Goal: Information Seeking & Learning: Learn about a topic

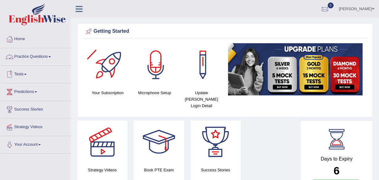
click at [49, 58] on link "Practice Questions" at bounding box center [35, 55] width 70 height 15
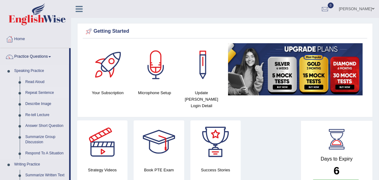
click at [37, 94] on link "Repeat Sentence" at bounding box center [46, 92] width 47 height 11
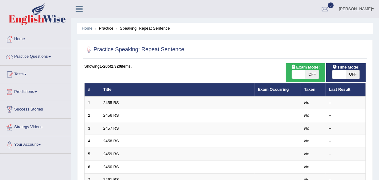
click at [313, 77] on span "OFF" at bounding box center [312, 74] width 14 height 9
checkbox input "true"
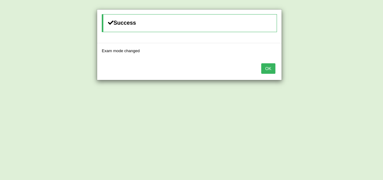
click at [265, 69] on button "OK" at bounding box center [268, 68] width 14 height 10
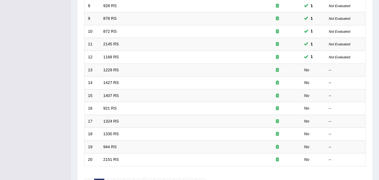
scroll to position [188, 0]
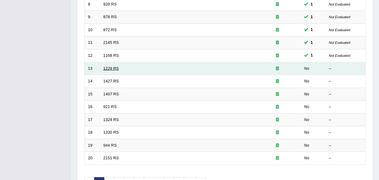
click at [114, 67] on link "1229 RS" at bounding box center [111, 68] width 16 height 5
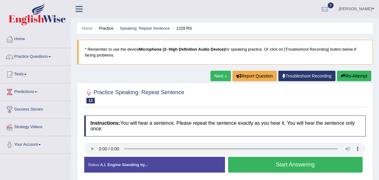
click at [265, 167] on button "Start Answering" at bounding box center [295, 165] width 135 height 16
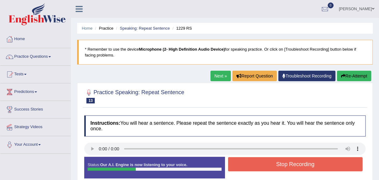
click at [265, 167] on button "Stop Recording" at bounding box center [295, 164] width 135 height 14
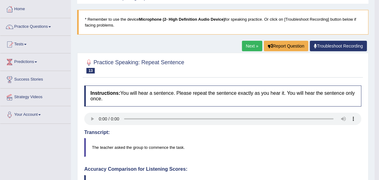
scroll to position [20, 0]
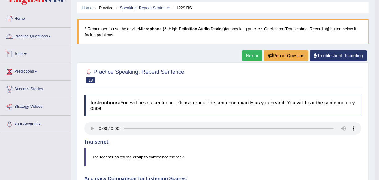
click at [40, 37] on link "Practice Questions" at bounding box center [35, 35] width 70 height 15
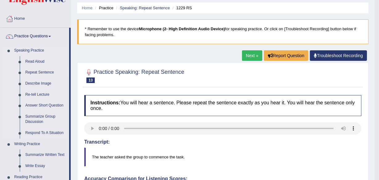
click at [37, 73] on link "Repeat Sentence" at bounding box center [46, 72] width 47 height 11
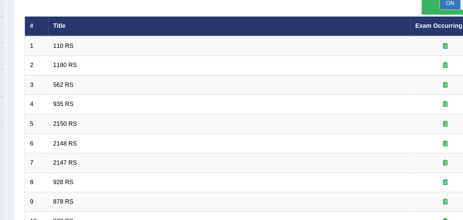
click at [296, 84] on th "Title" at bounding box center [219, 89] width 239 height 13
click at [279, 90] on th "Title" at bounding box center [219, 89] width 239 height 13
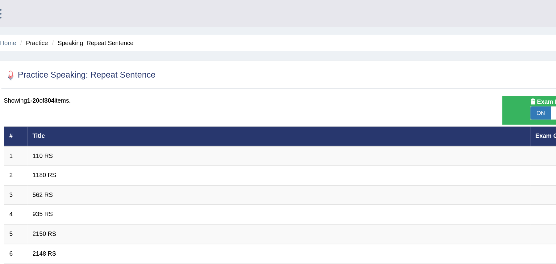
drag, startPoint x: 365, startPoint y: 0, endPoint x: 330, endPoint y: 63, distance: 72.4
click at [330, 63] on div "Showing 1-20 of 304 items." at bounding box center [313, 66] width 458 height 6
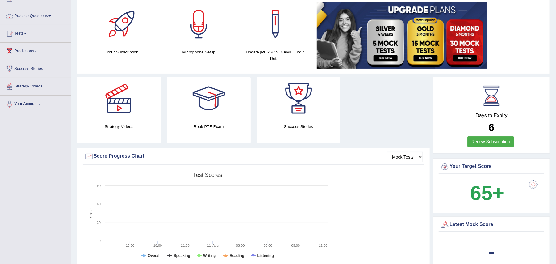
scroll to position [41, 0]
click at [51, 15] on span at bounding box center [49, 15] width 2 height 1
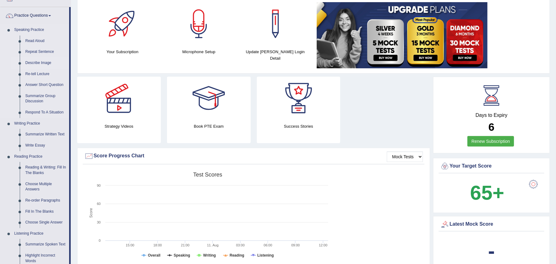
click at [48, 63] on link "Describe Image" at bounding box center [46, 62] width 47 height 11
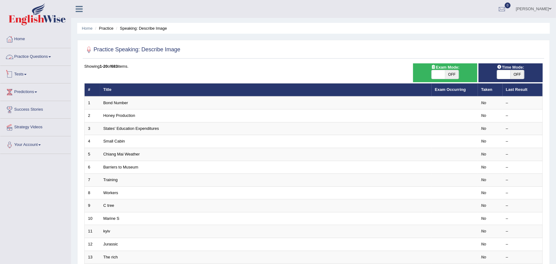
click at [88, 76] on div "Showing 1-20 of 683 items. # Title Exam Occurring Taken Last Result 1 Bond Numb…" at bounding box center [313, 223] width 458 height 320
click at [115, 15] on div "Harish gupta Toggle navigation Username: Harishgupta Access Type: Online Subscr…" at bounding box center [313, 9] width 485 height 18
click at [103, 12] on div "Harish gupta Toggle navigation Username: Harishgupta Access Type: Online Subscr…" at bounding box center [313, 9] width 485 height 18
click at [391, 46] on div at bounding box center [313, 50] width 458 height 13
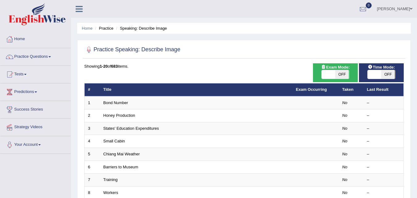
drag, startPoint x: 540, startPoint y: 2, endPoint x: 225, endPoint y: 69, distance: 321.9
click at [225, 69] on div "Showing 1-20 of 683 items." at bounding box center [243, 66] width 319 height 6
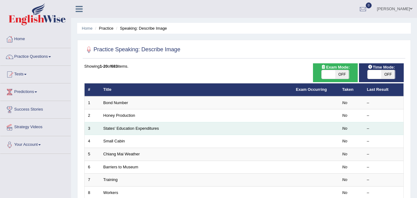
click at [261, 127] on td "States' Education Expenditures" at bounding box center [196, 128] width 193 height 13
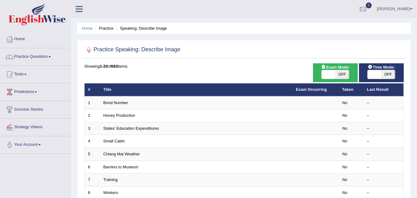
click at [344, 75] on span "OFF" at bounding box center [342, 74] width 14 height 9
checkbox input "true"
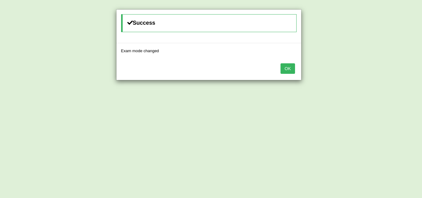
click at [287, 66] on button "OK" at bounding box center [287, 68] width 14 height 10
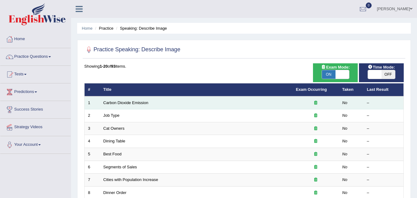
drag, startPoint x: 121, startPoint y: 103, endPoint x: 149, endPoint y: 103, distance: 28.1
click at [121, 103] on link "Carbon Dioxide Emission" at bounding box center [125, 102] width 45 height 5
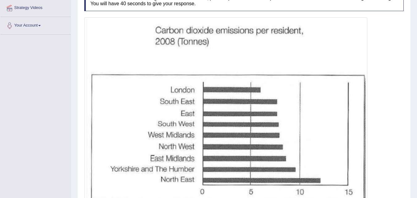
scroll to position [156, 0]
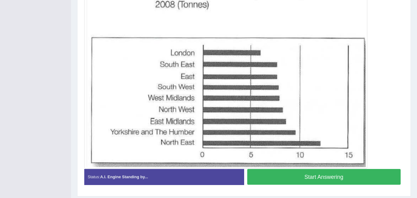
click at [374, 46] on div at bounding box center [243, 74] width 319 height 188
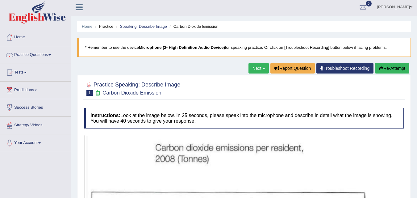
scroll to position [0, 0]
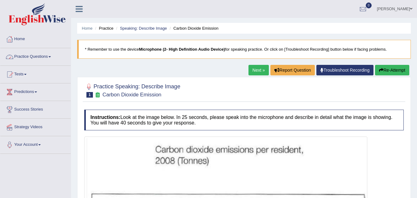
click at [44, 59] on link "Practice Questions" at bounding box center [35, 55] width 70 height 15
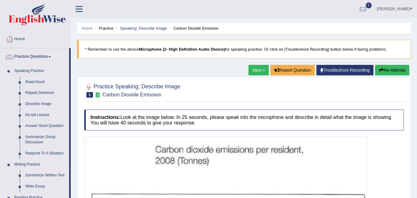
click at [256, 69] on link "Next »" at bounding box center [258, 70] width 20 height 10
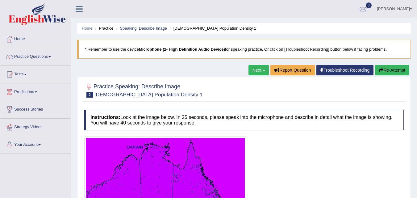
click at [254, 70] on link "Next »" at bounding box center [258, 70] width 20 height 10
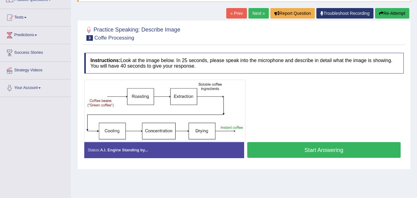
scroll to position [62, 0]
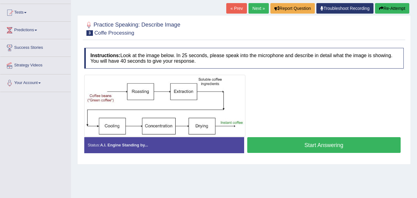
click at [252, 10] on link "Next »" at bounding box center [258, 8] width 20 height 10
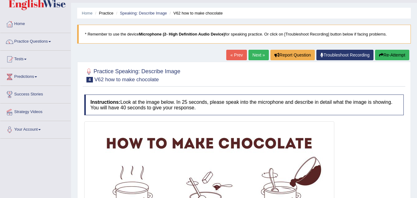
scroll to position [62, 0]
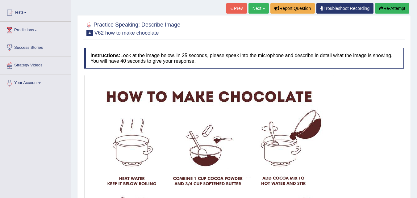
click at [255, 7] on link "Next »" at bounding box center [258, 8] width 20 height 10
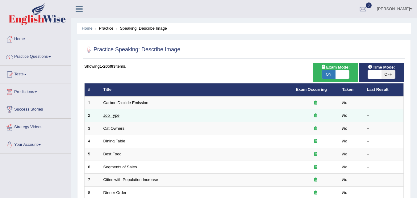
click at [115, 116] on link "Job Type" at bounding box center [111, 115] width 16 height 5
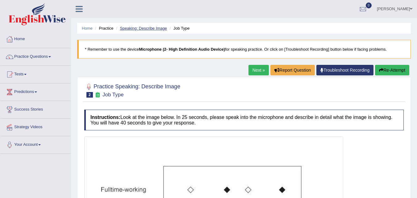
click at [153, 29] on link "Speaking: Describe Image" at bounding box center [143, 28] width 47 height 5
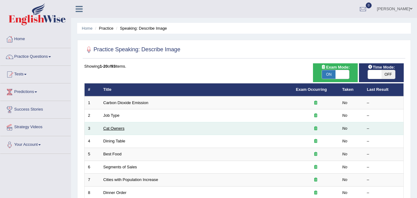
click at [115, 127] on link "Cat Owners" at bounding box center [113, 128] width 21 height 5
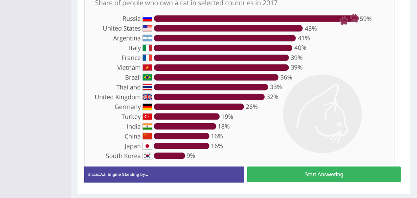
scroll to position [142, 0]
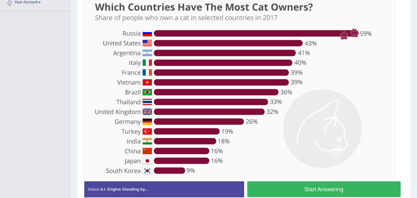
click at [357, 74] on img at bounding box center [239, 88] width 307 height 184
click at [312, 186] on button "Start Answering" at bounding box center [324, 189] width 154 height 16
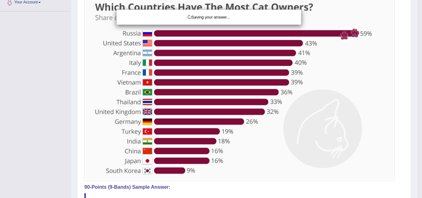
click at [302, 127] on div "Saving your answer..." at bounding box center [211, 99] width 422 height 198
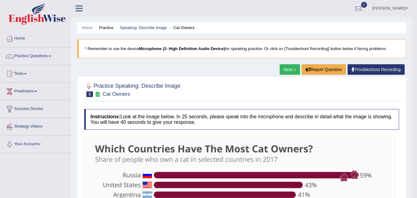
scroll to position [0, 0]
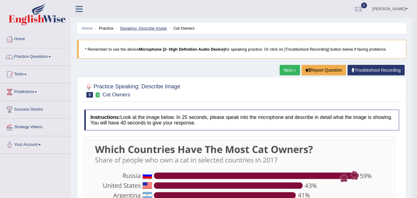
click at [157, 29] on link "Speaking: Describe Image" at bounding box center [143, 28] width 47 height 5
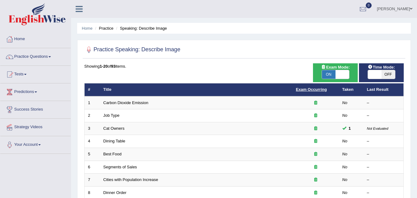
click at [313, 92] on link "Exam Occurring" at bounding box center [311, 89] width 31 height 5
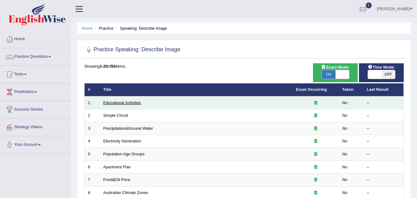
click at [126, 103] on link "Educational Activities" at bounding box center [122, 102] width 38 height 5
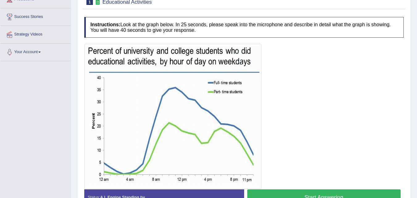
scroll to position [123, 0]
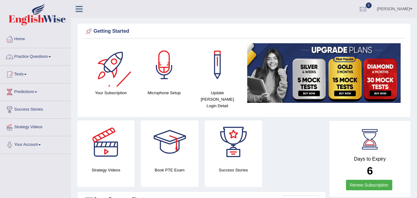
click at [51, 56] on span at bounding box center [49, 56] width 2 height 1
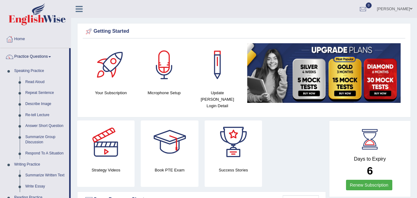
click at [285, 120] on div "Strategy Videos Book PTE Exam Success Stories" at bounding box center [201, 155] width 255 height 71
click at [36, 102] on link "Describe Image" at bounding box center [46, 103] width 47 height 11
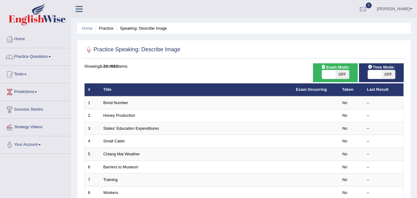
click at [342, 75] on span "OFF" at bounding box center [342, 74] width 14 height 9
checkbox input "true"
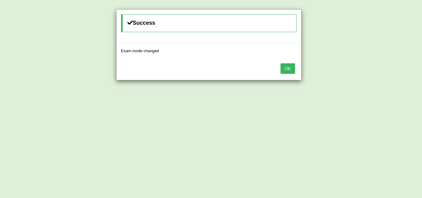
click at [289, 67] on button "OK" at bounding box center [287, 68] width 14 height 10
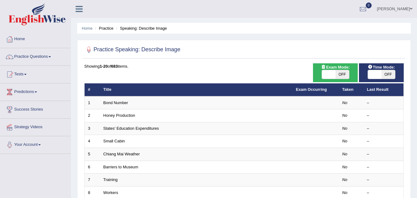
click at [342, 75] on span "OFF" at bounding box center [342, 74] width 14 height 9
checkbox input "true"
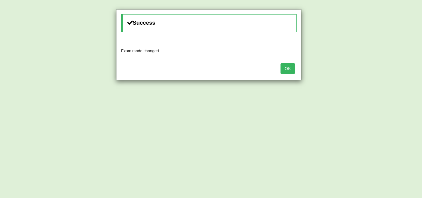
click at [289, 68] on button "OK" at bounding box center [287, 68] width 14 height 10
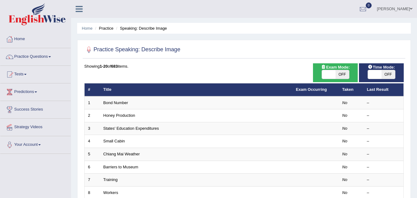
click at [343, 74] on span "OFF" at bounding box center [342, 74] width 14 height 9
checkbox input "true"
